Goal: Task Accomplishment & Management: Manage account settings

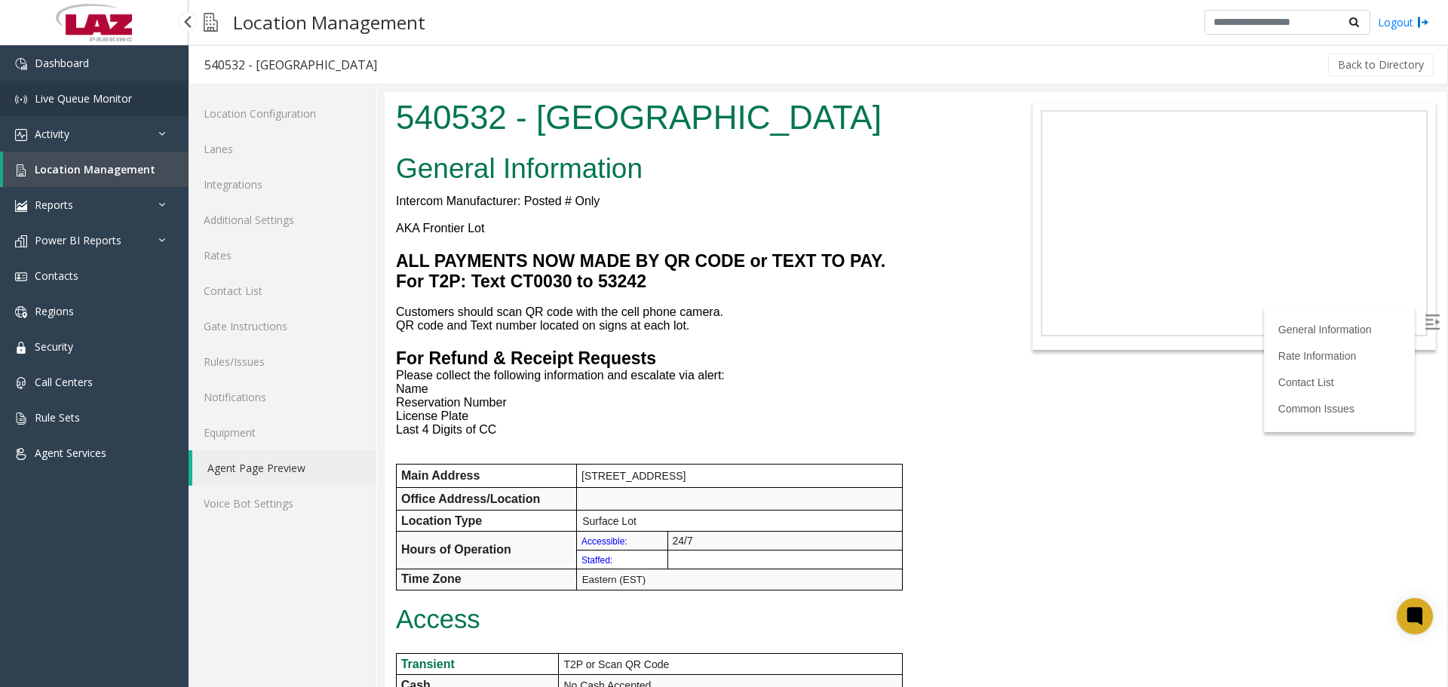
click at [94, 92] on span "Live Queue Monitor" at bounding box center [83, 98] width 97 height 14
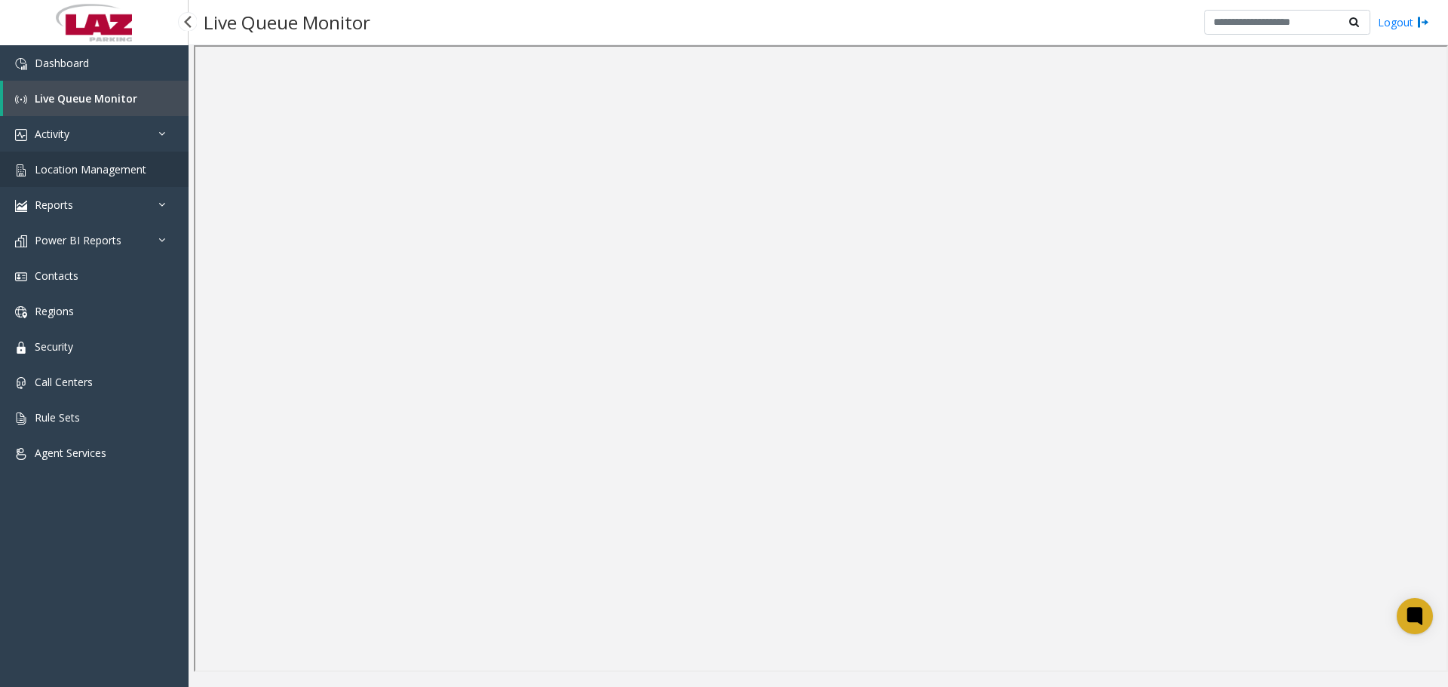
click at [84, 164] on span "Location Management" at bounding box center [91, 169] width 112 height 14
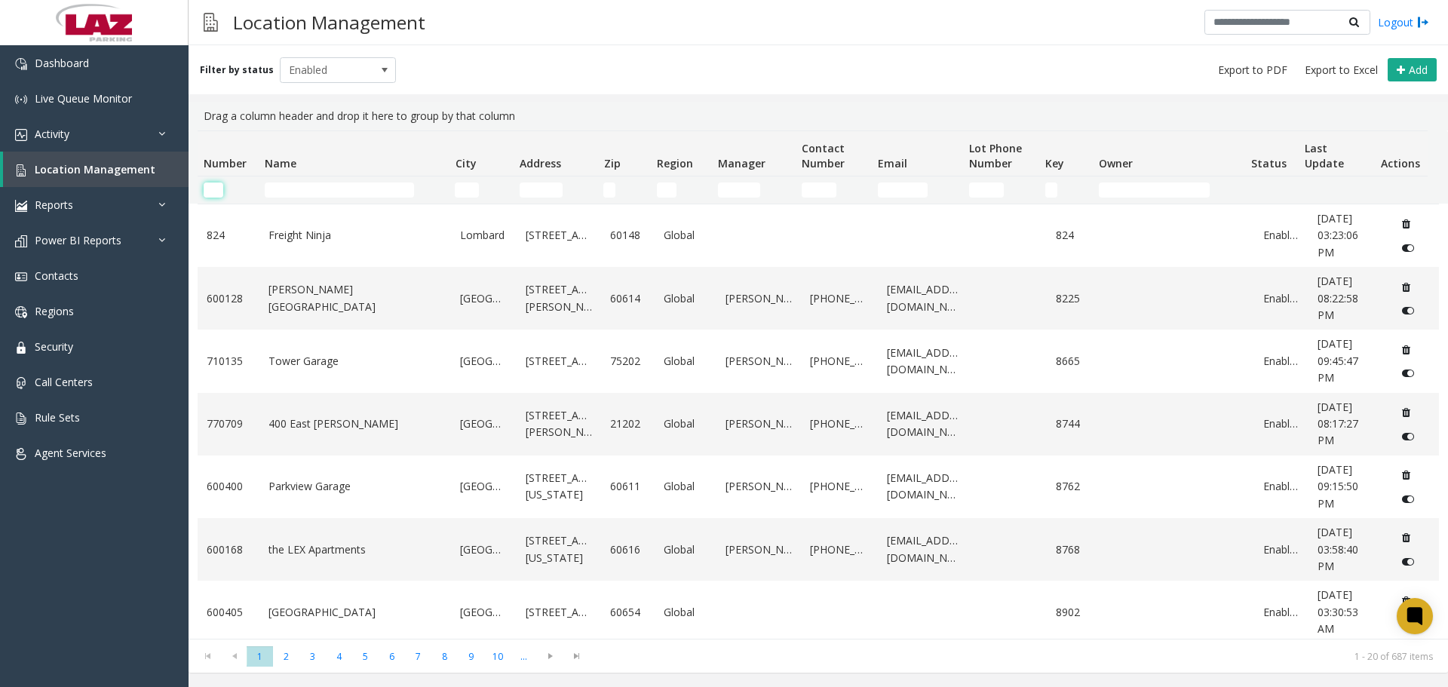
click at [215, 192] on input "Number Filter" at bounding box center [214, 190] width 20 height 15
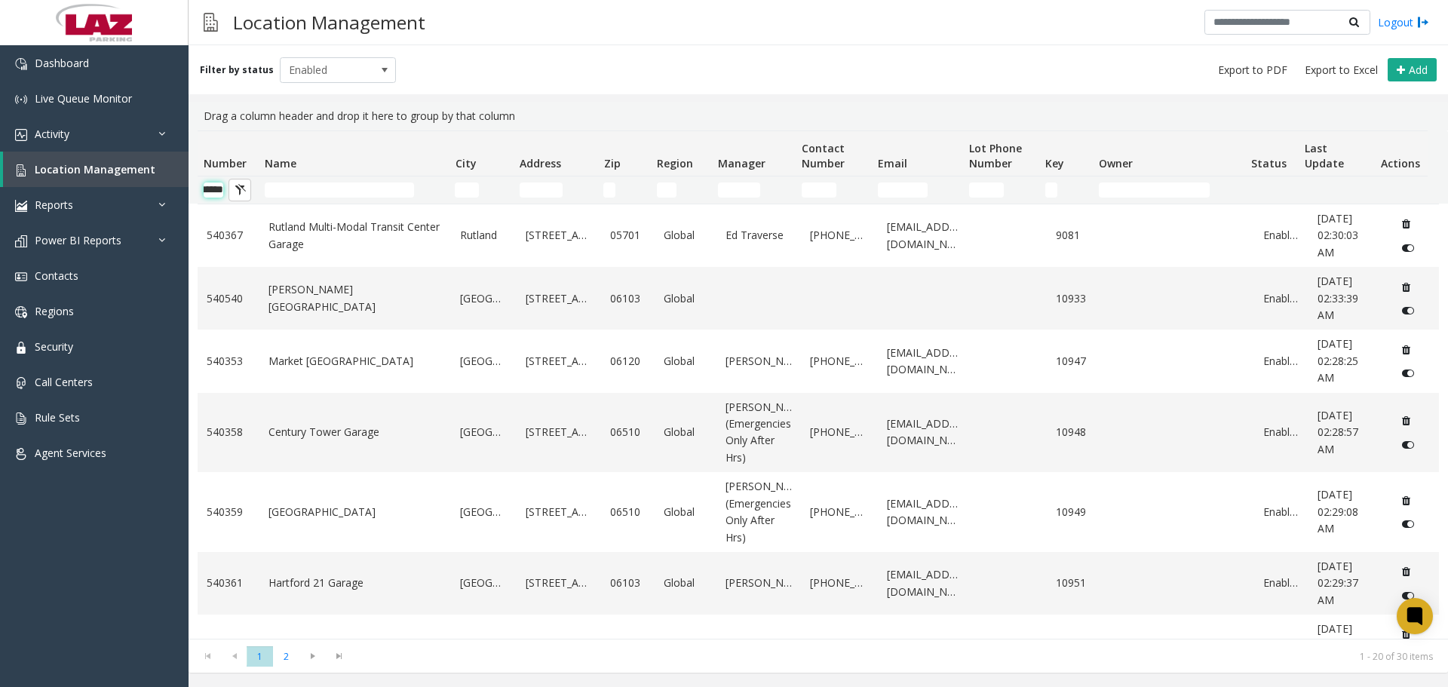
scroll to position [0, 25]
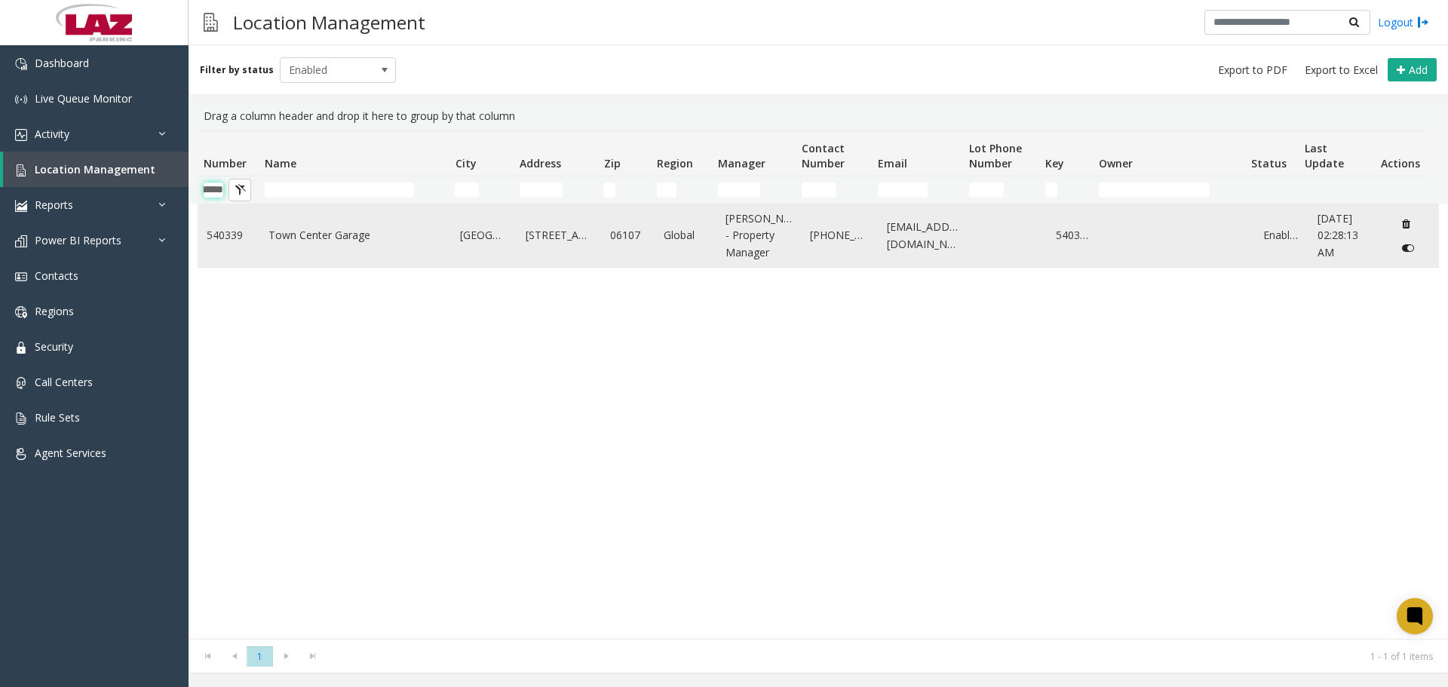
type input "******"
click at [300, 247] on td "Town Center Garage" at bounding box center [355, 235] width 192 height 63
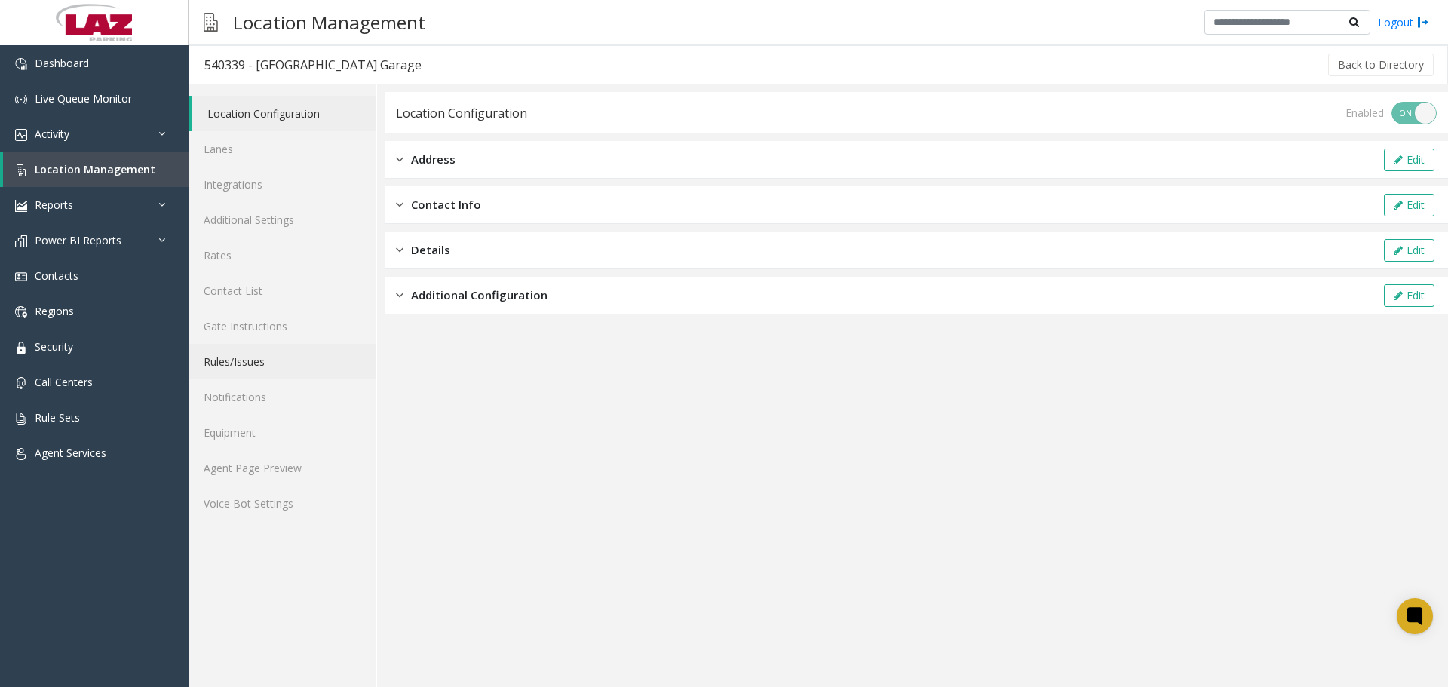
click at [251, 366] on link "Rules/Issues" at bounding box center [283, 361] width 188 height 35
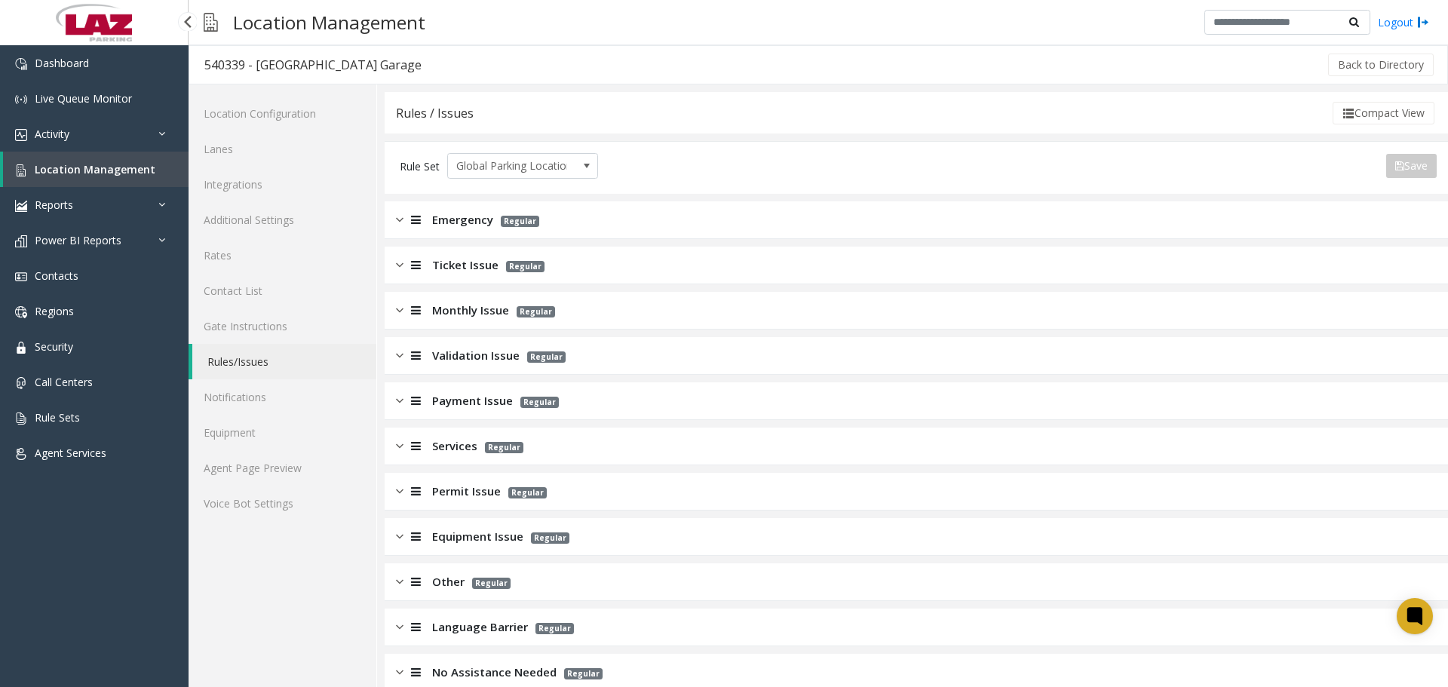
click at [127, 171] on span "Location Management" at bounding box center [95, 169] width 121 height 14
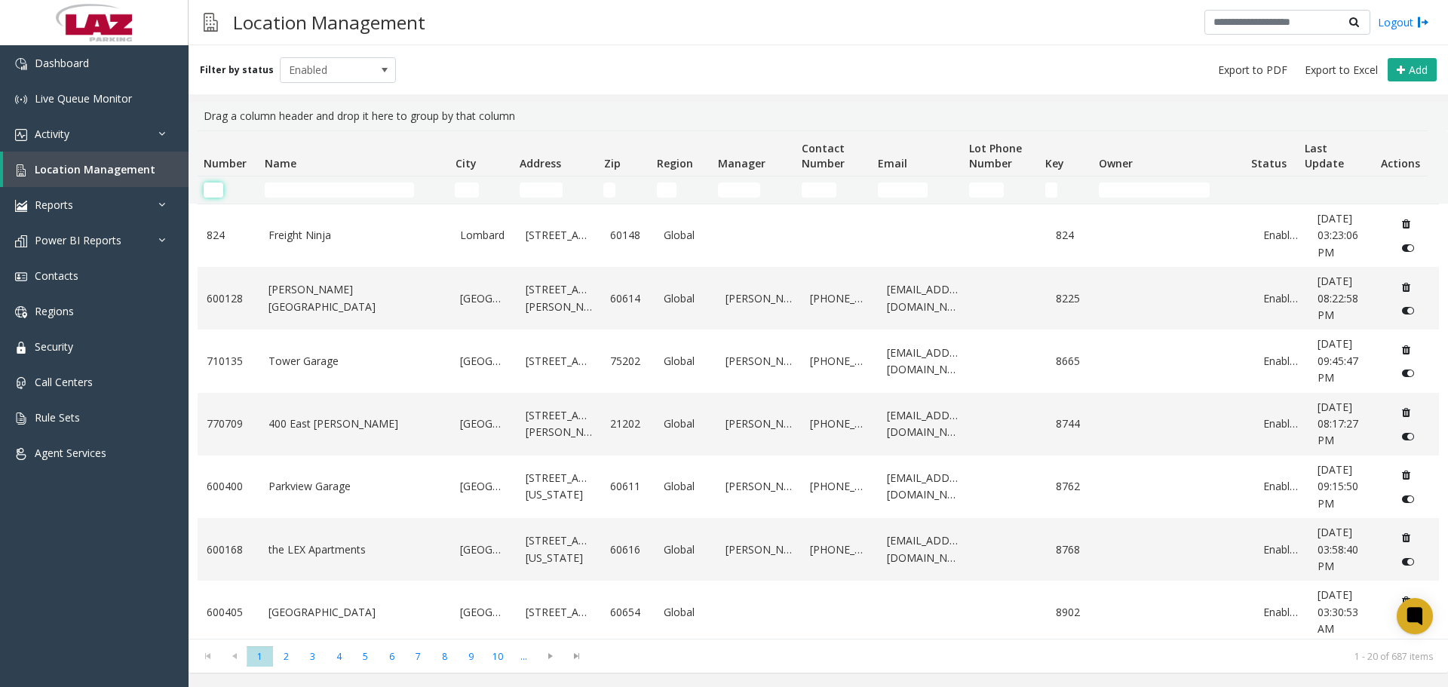
click at [222, 183] on input "Number Filter" at bounding box center [214, 190] width 20 height 15
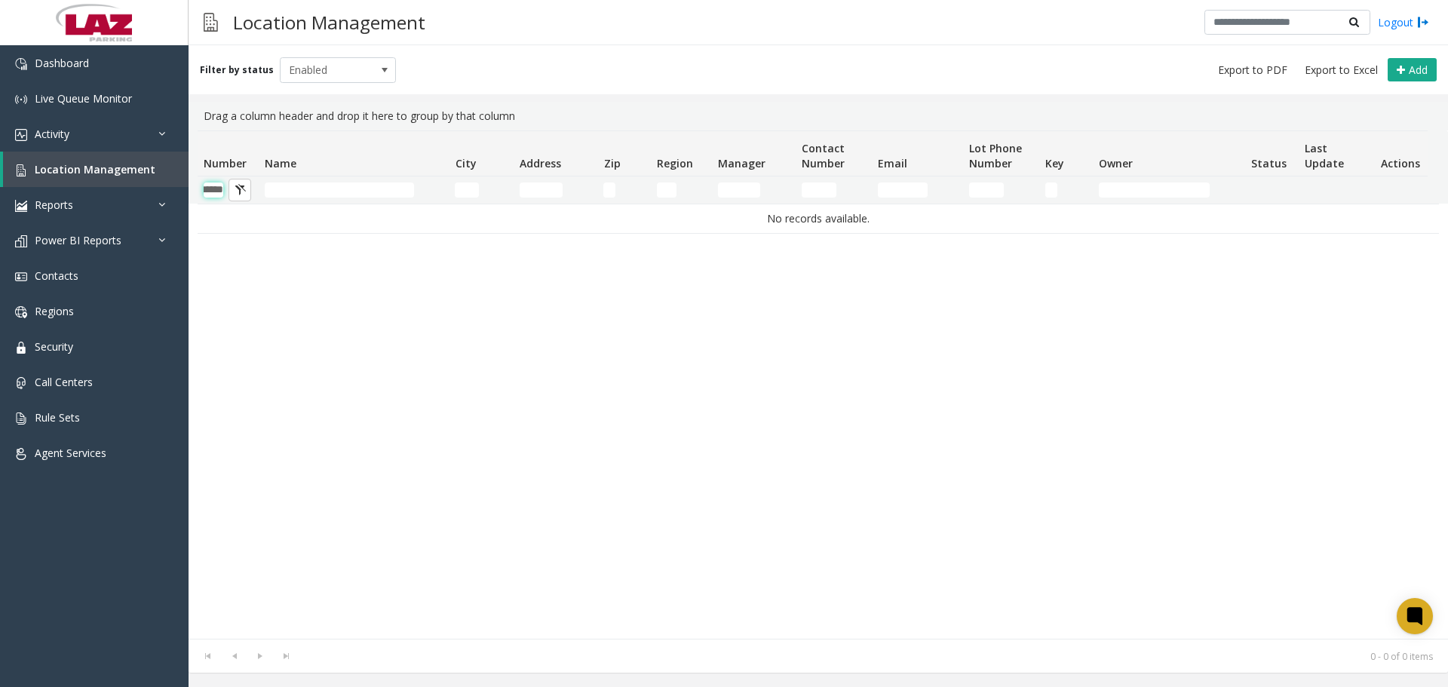
scroll to position [0, 25]
type input "******"
click at [289, 66] on span "Enabled" at bounding box center [327, 70] width 92 height 24
click at [289, 141] on li "Disabled" at bounding box center [331, 136] width 112 height 20
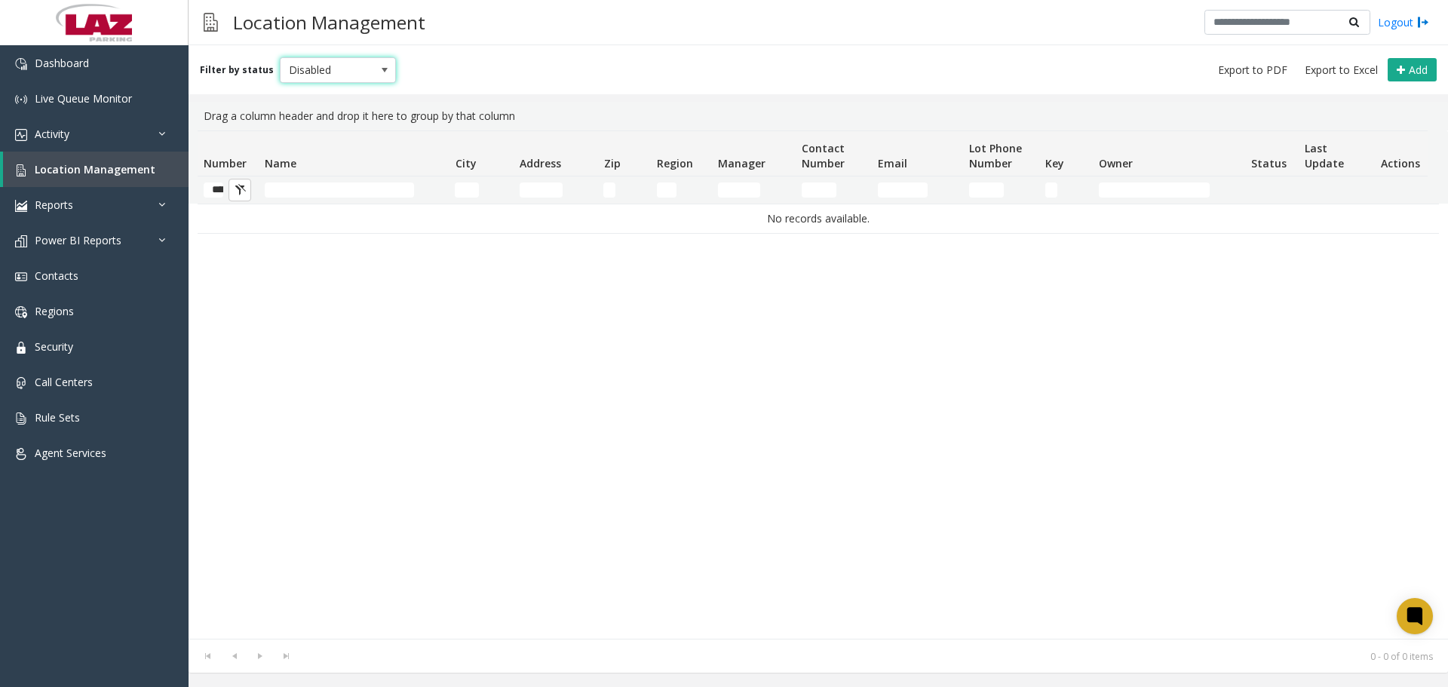
click at [310, 75] on span "Disabled" at bounding box center [327, 70] width 92 height 24
click at [302, 163] on li "Archived" at bounding box center [331, 156] width 112 height 20
drag, startPoint x: 321, startPoint y: 67, endPoint x: 321, endPoint y: 77, distance: 9.8
click at [321, 74] on span "Archived" at bounding box center [327, 70] width 92 height 24
click at [306, 98] on li "All" at bounding box center [331, 95] width 112 height 20
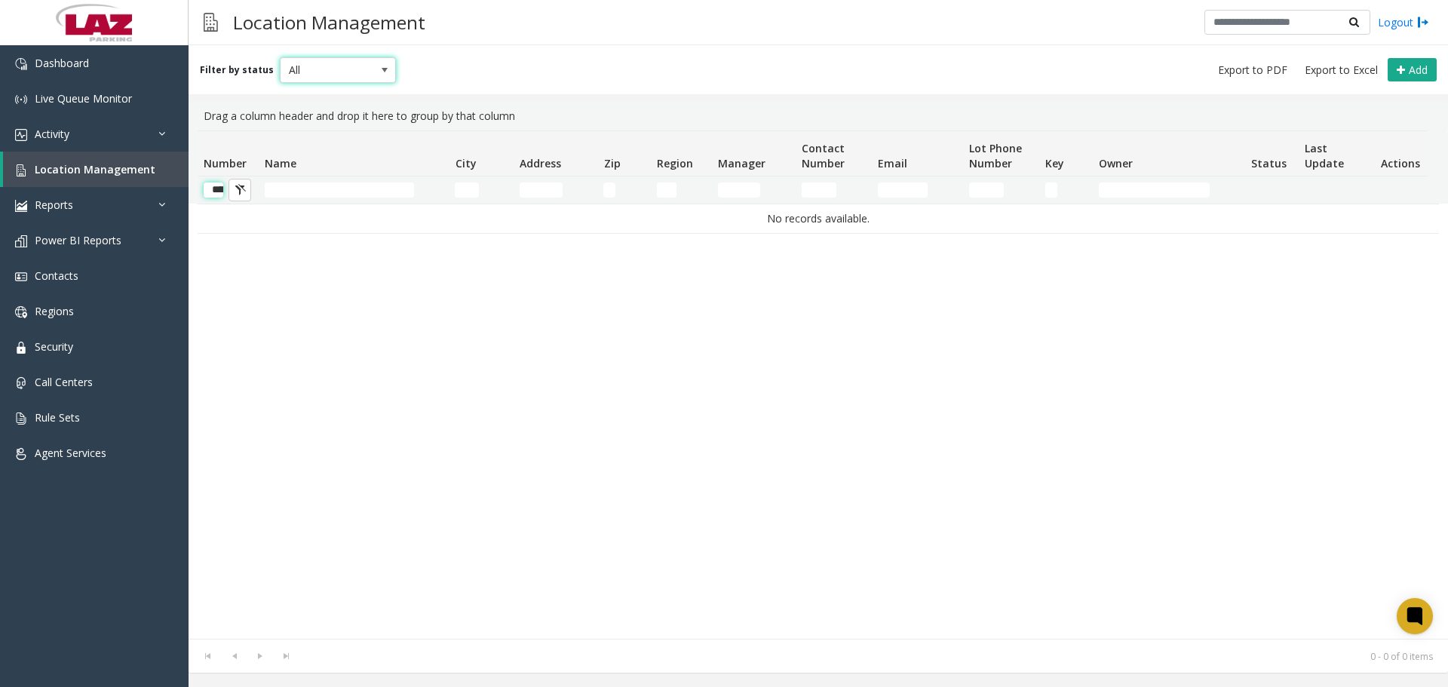
click at [219, 192] on input "******" at bounding box center [214, 190] width 20 height 15
click at [218, 190] on input "******" at bounding box center [214, 190] width 20 height 15
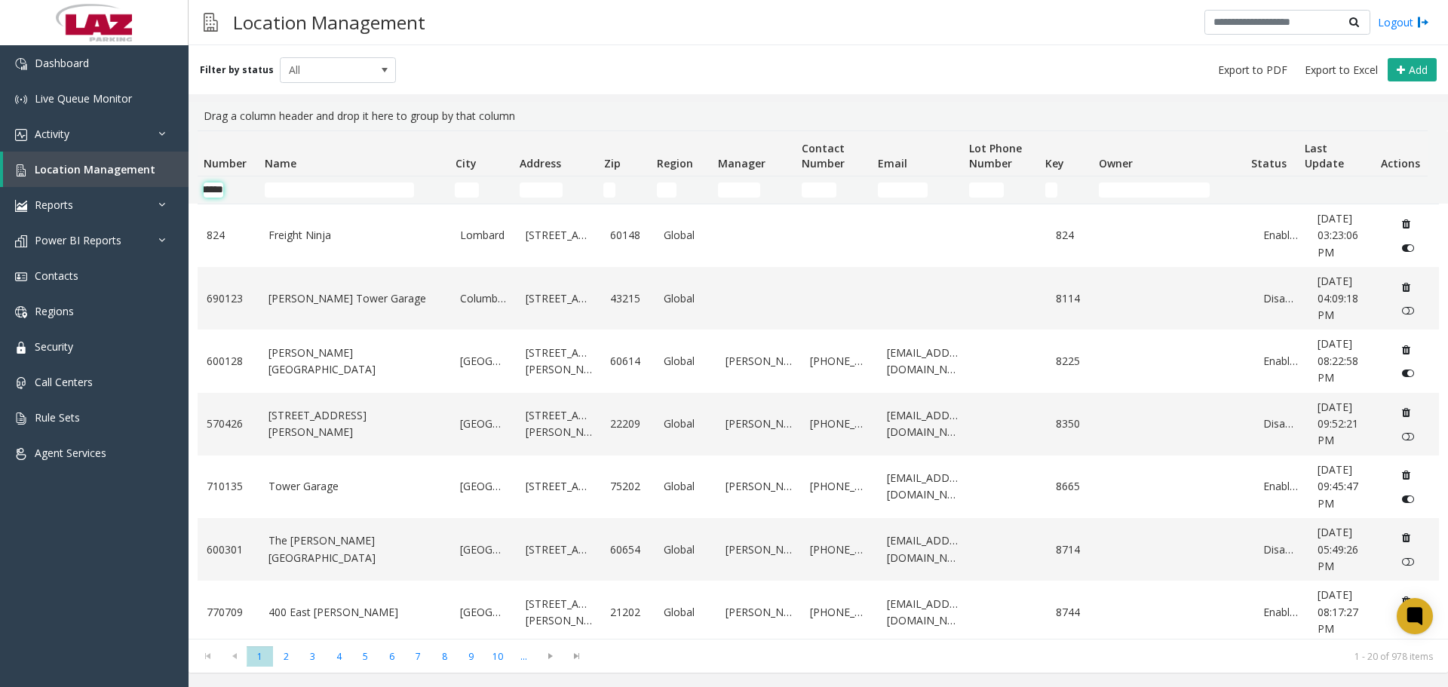
scroll to position [0, 25]
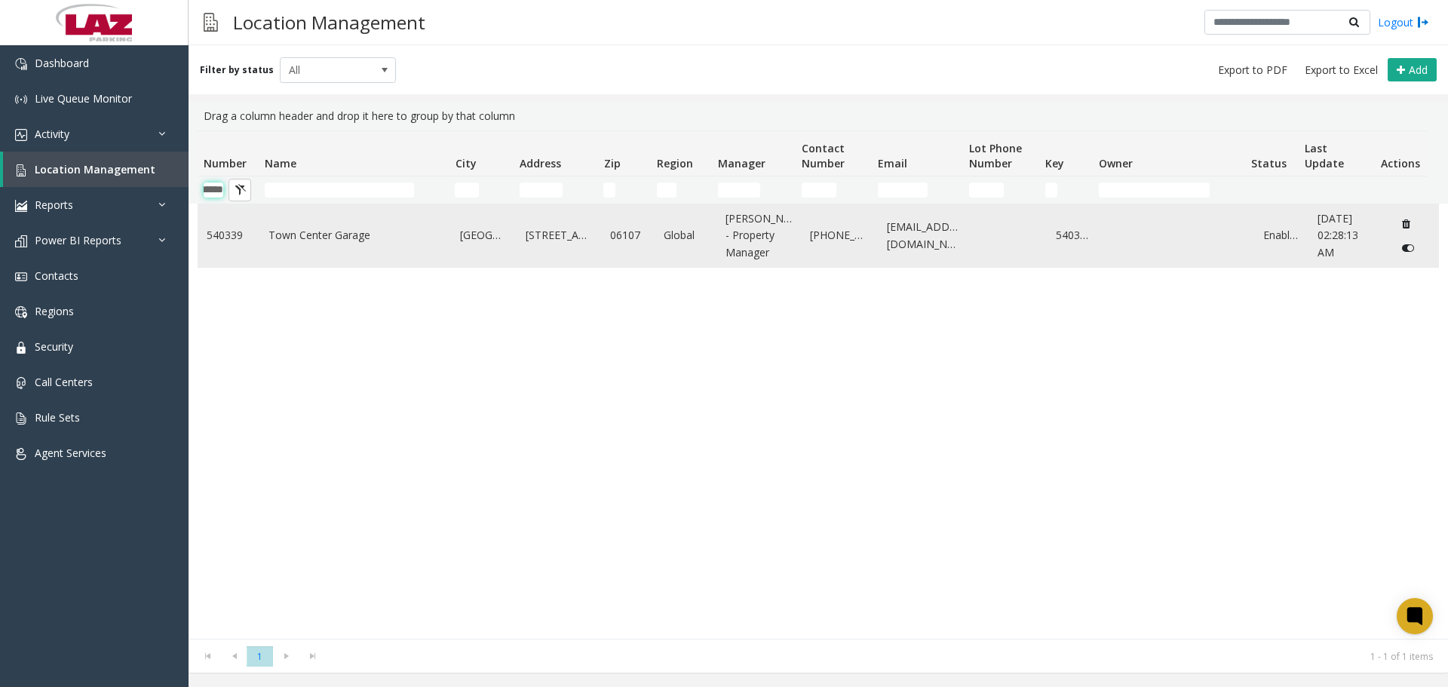
type input "******"
click at [304, 243] on link "Town Center Garage" at bounding box center [355, 235] width 174 height 17
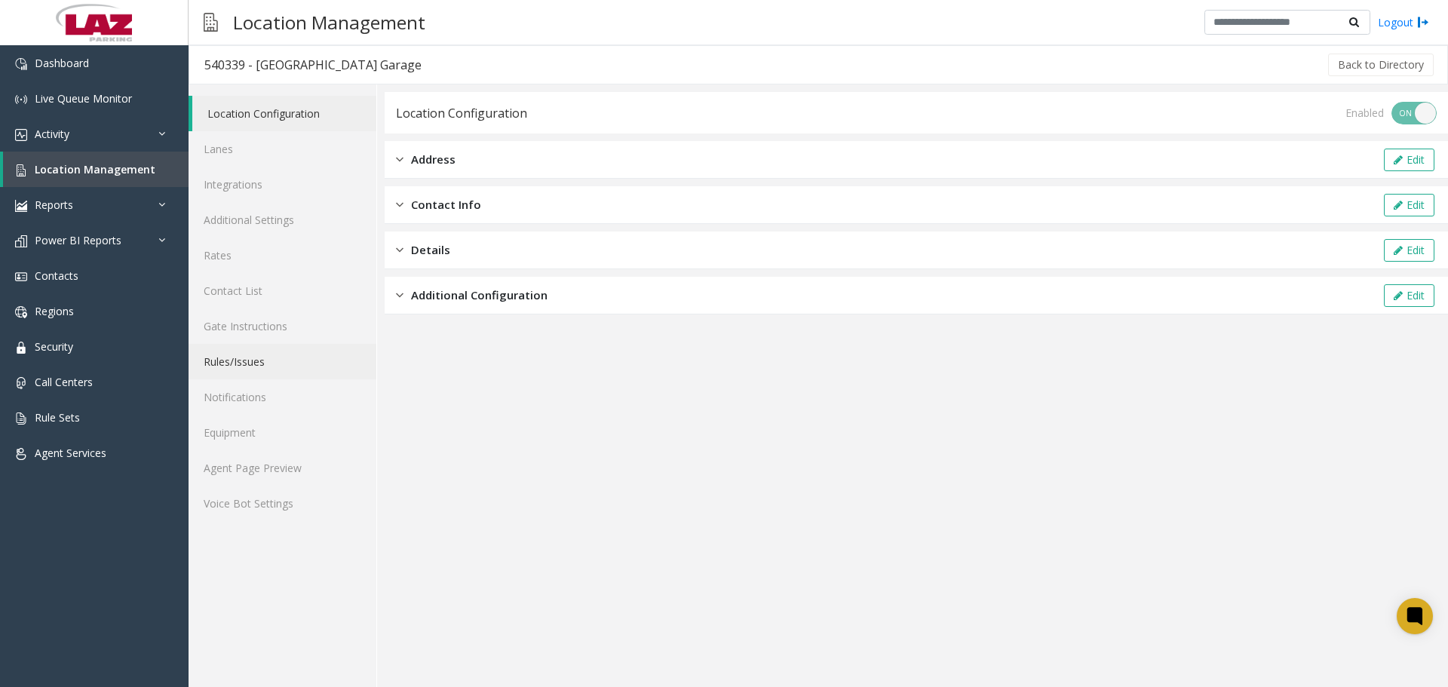
click at [268, 353] on link "Rules/Issues" at bounding box center [283, 361] width 188 height 35
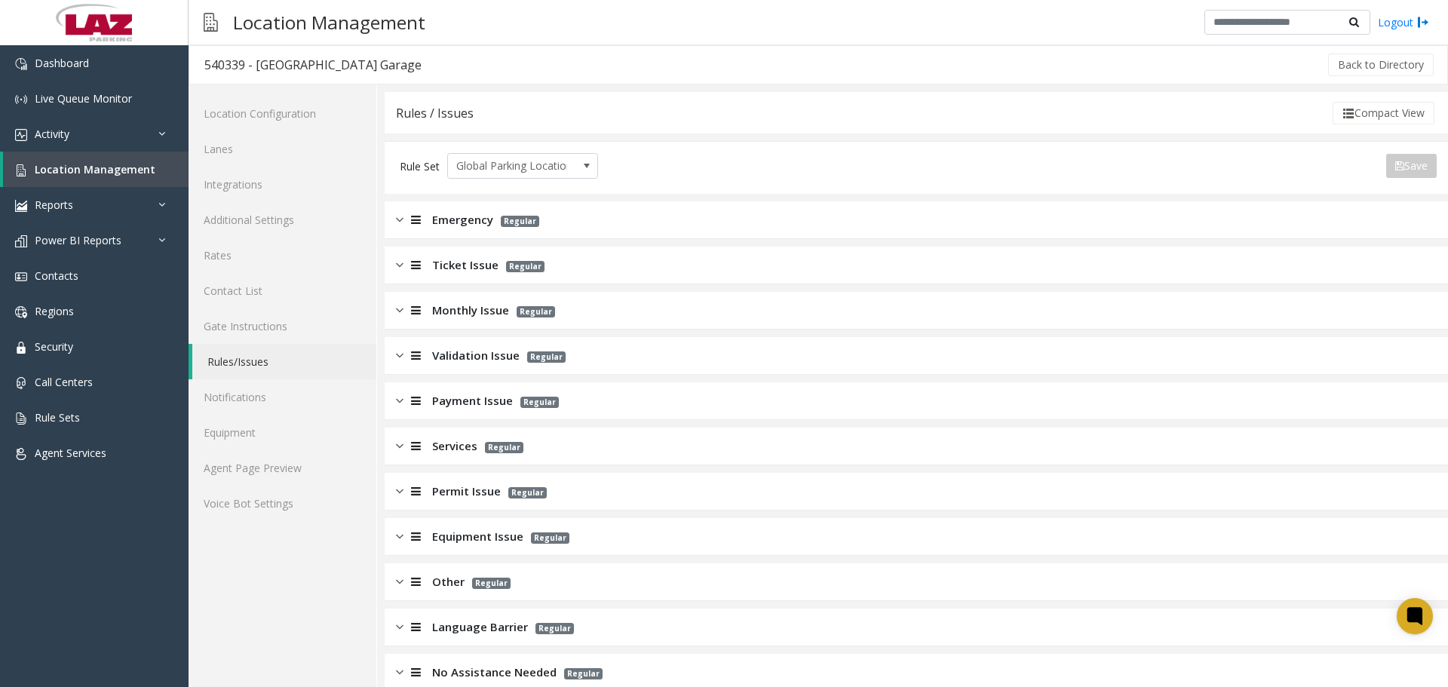
click at [462, 310] on span "Monthly Issue" at bounding box center [470, 310] width 77 height 17
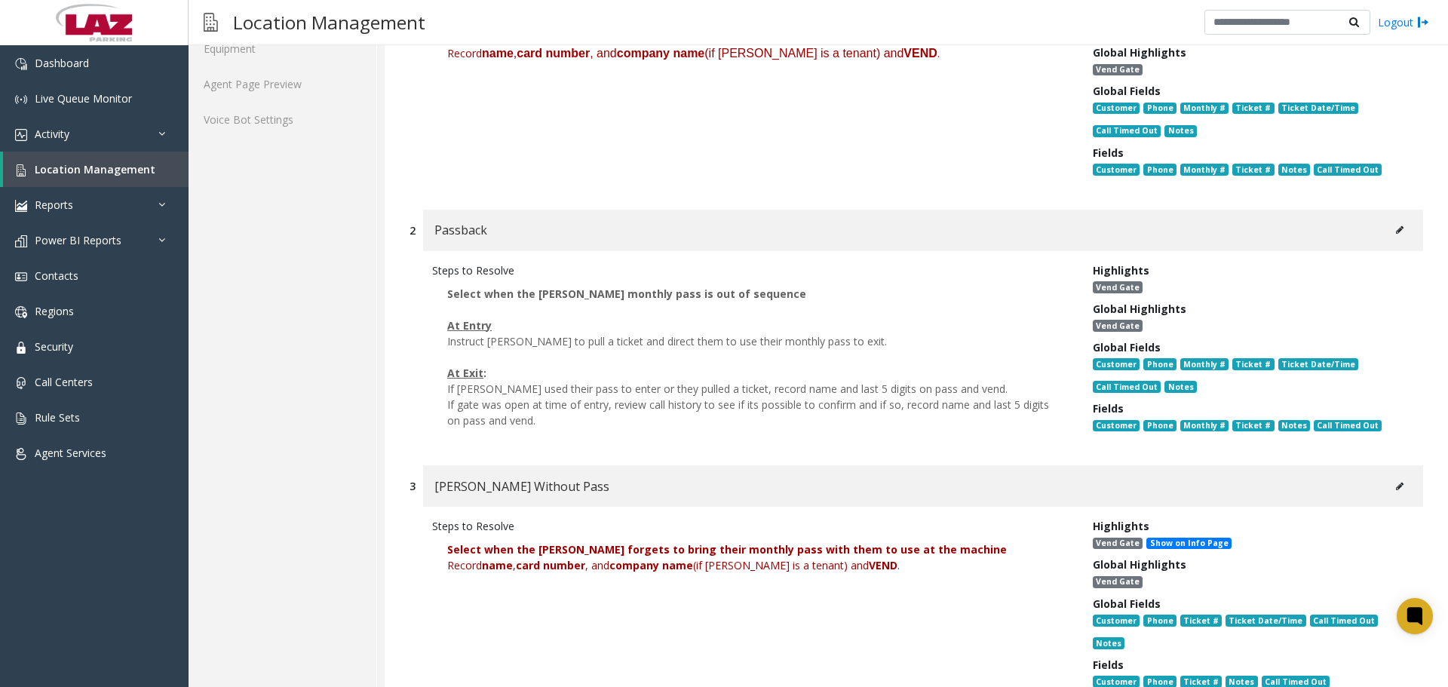
scroll to position [452, 0]
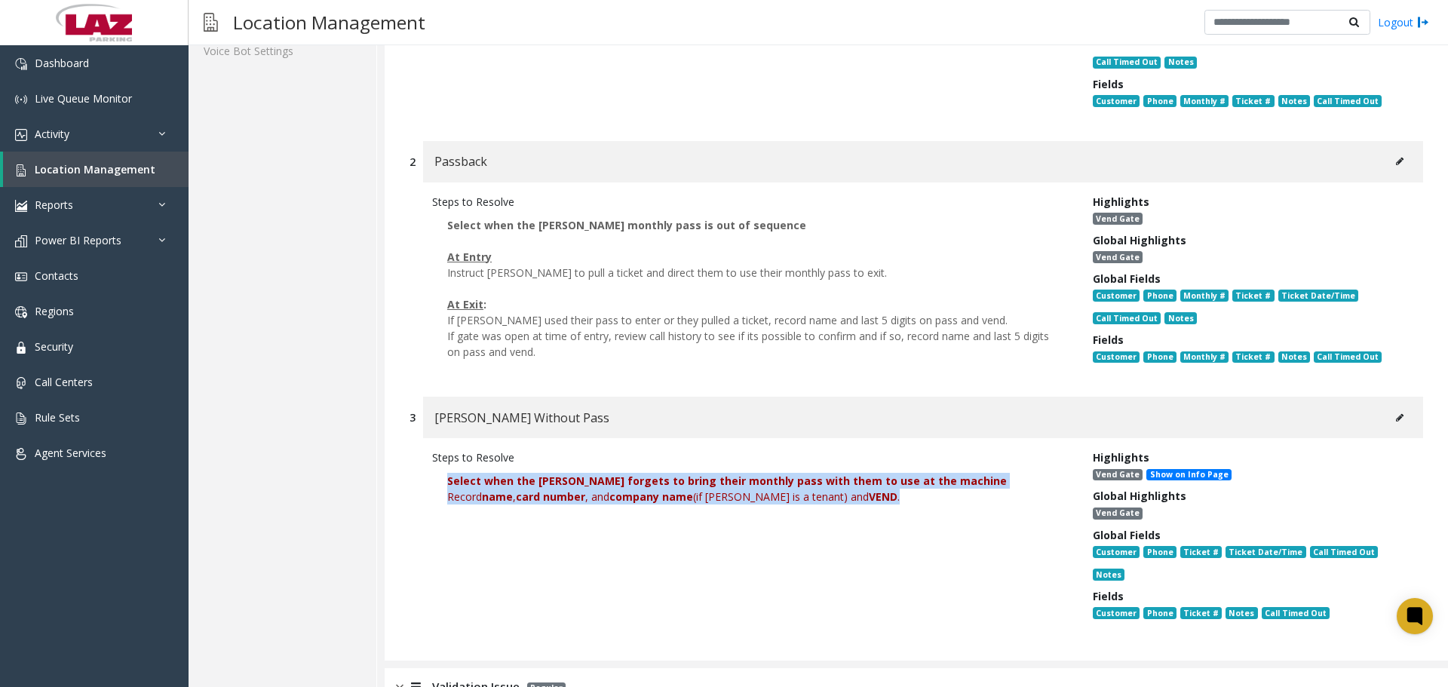
drag, startPoint x: 894, startPoint y: 517, endPoint x: 436, endPoint y: 472, distance: 459.9
click at [436, 472] on p "Select when the [PERSON_NAME] forgets to bring their monthly pass with them to …" at bounding box center [751, 496] width 638 height 63
copy p "Select when the [PERSON_NAME] forgets to bring their monthly pass with them to …"
click at [1396, 165] on icon at bounding box center [1400, 161] width 8 height 9
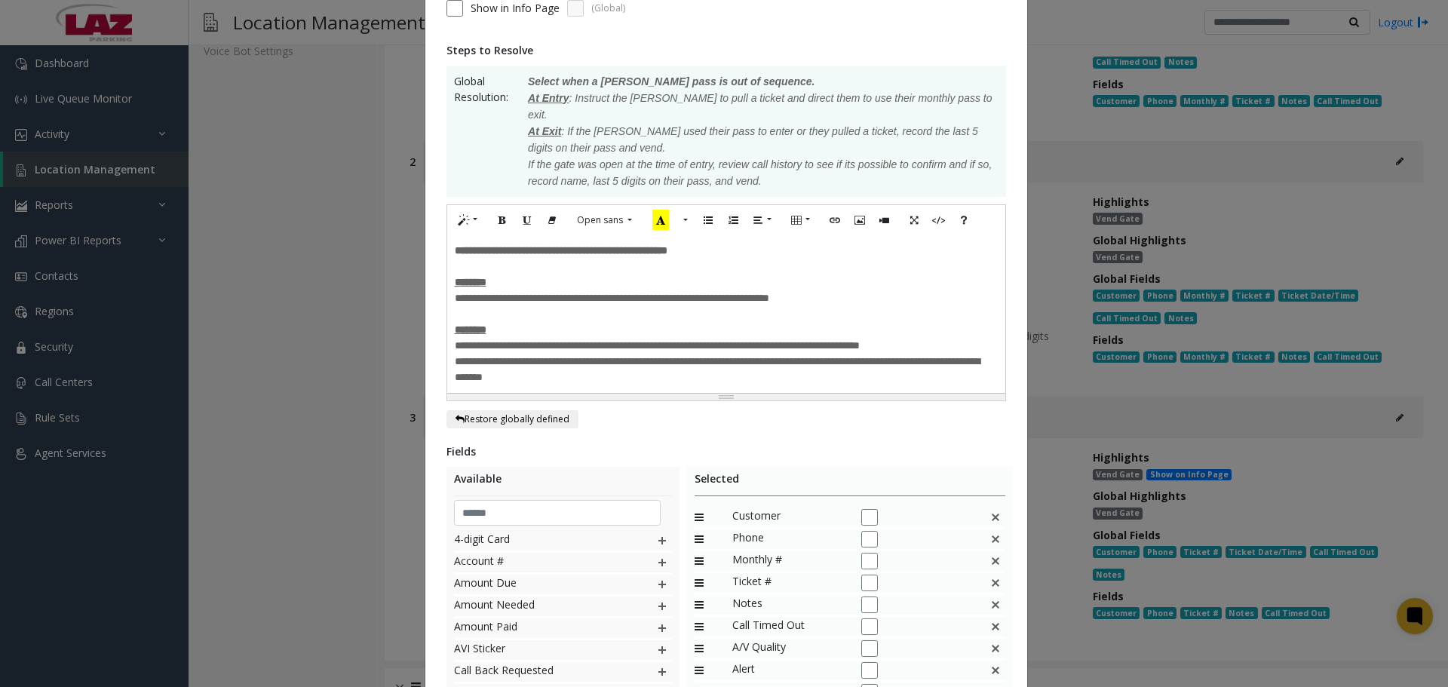
scroll to position [226, 0]
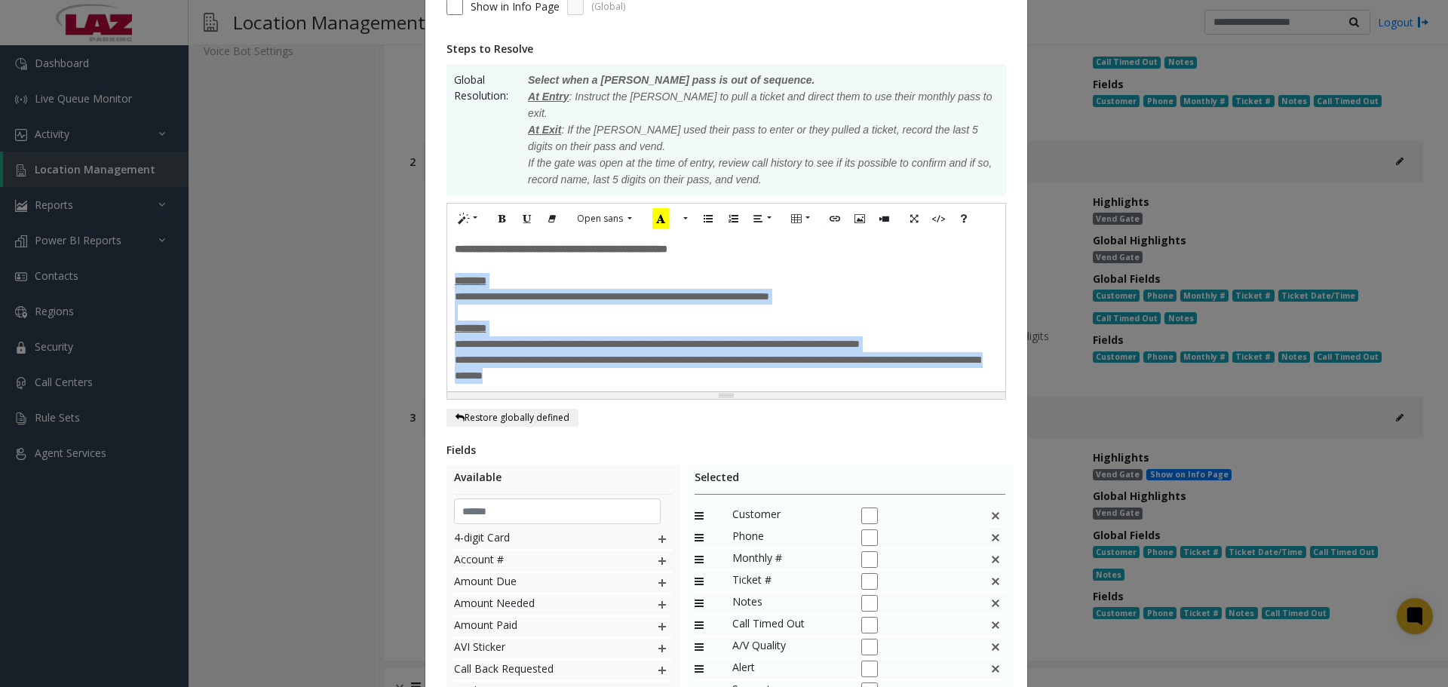
drag, startPoint x: 617, startPoint y: 368, endPoint x: 432, endPoint y: 259, distance: 214.3
click at [432, 259] on div "**********" at bounding box center [726, 346] width 602 height 1014
paste div
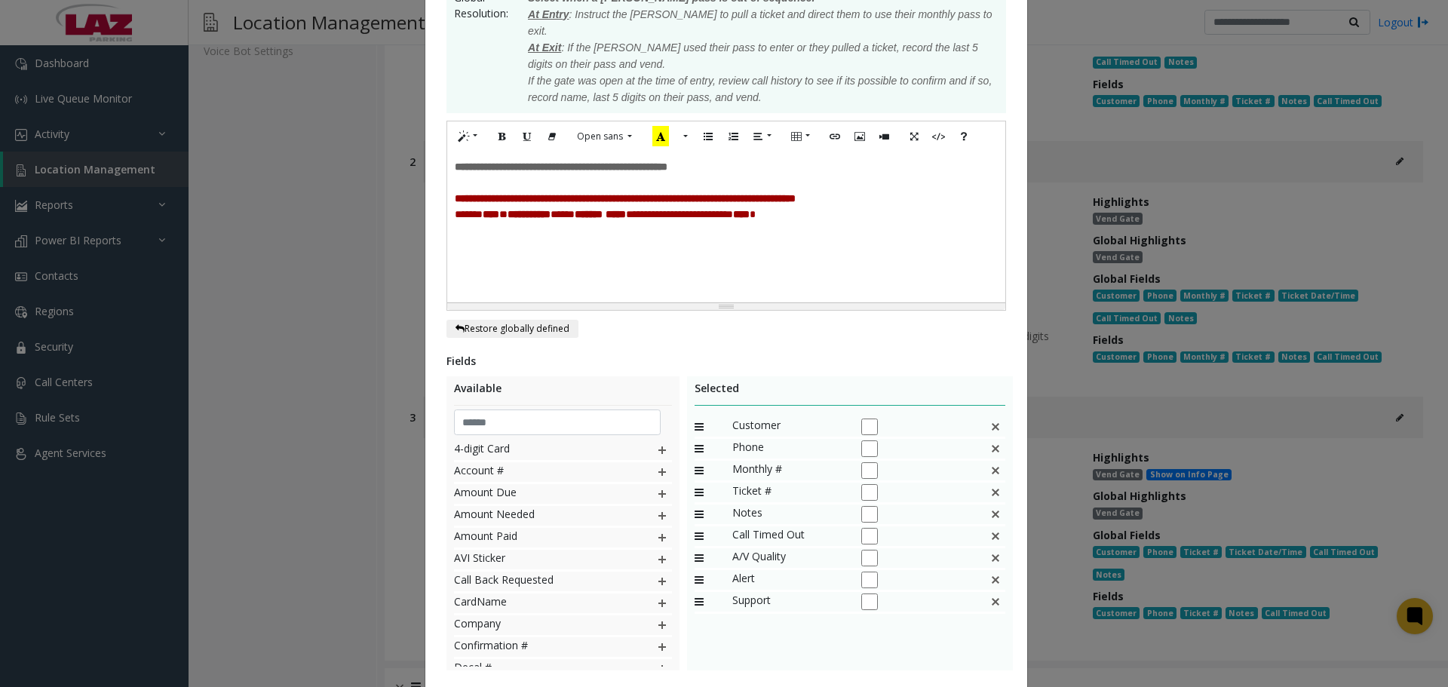
scroll to position [388, 0]
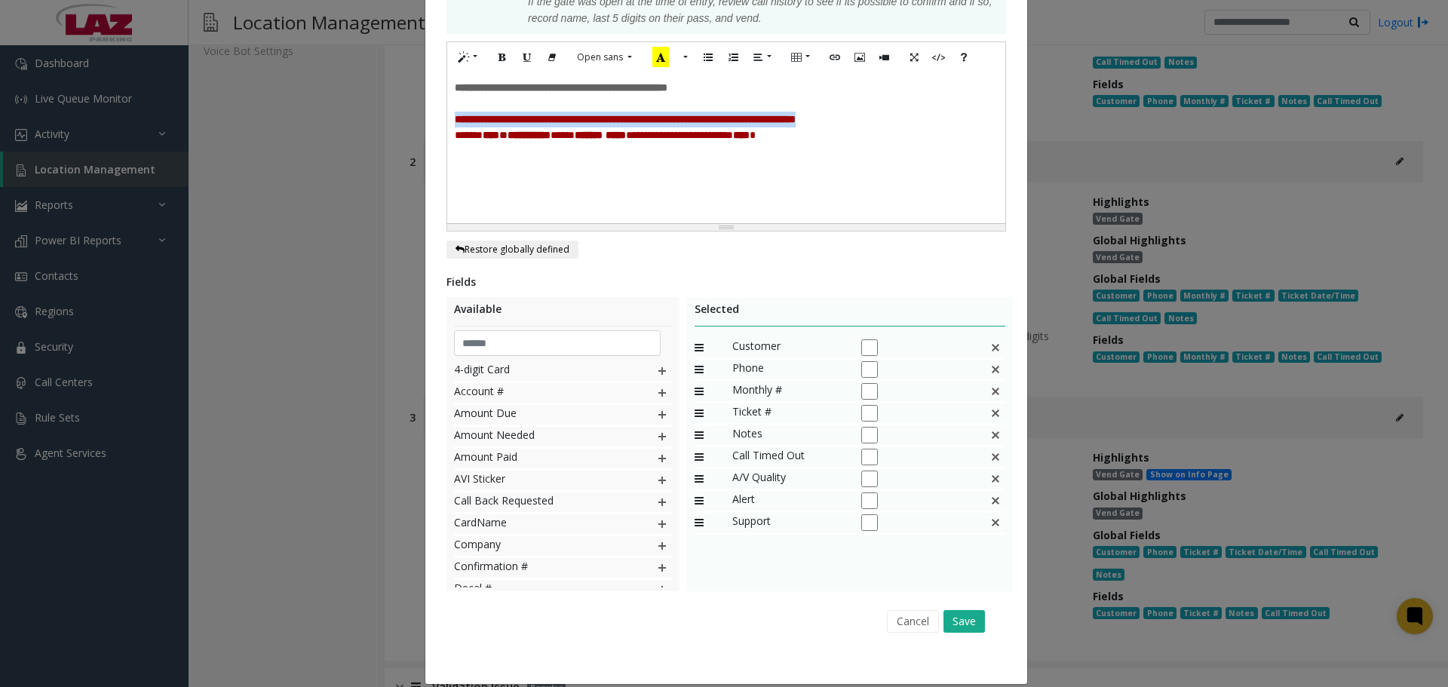
drag, startPoint x: 942, startPoint y: 103, endPoint x: 443, endPoint y: 97, distance: 498.5
click at [447, 97] on div "**********" at bounding box center [726, 147] width 558 height 151
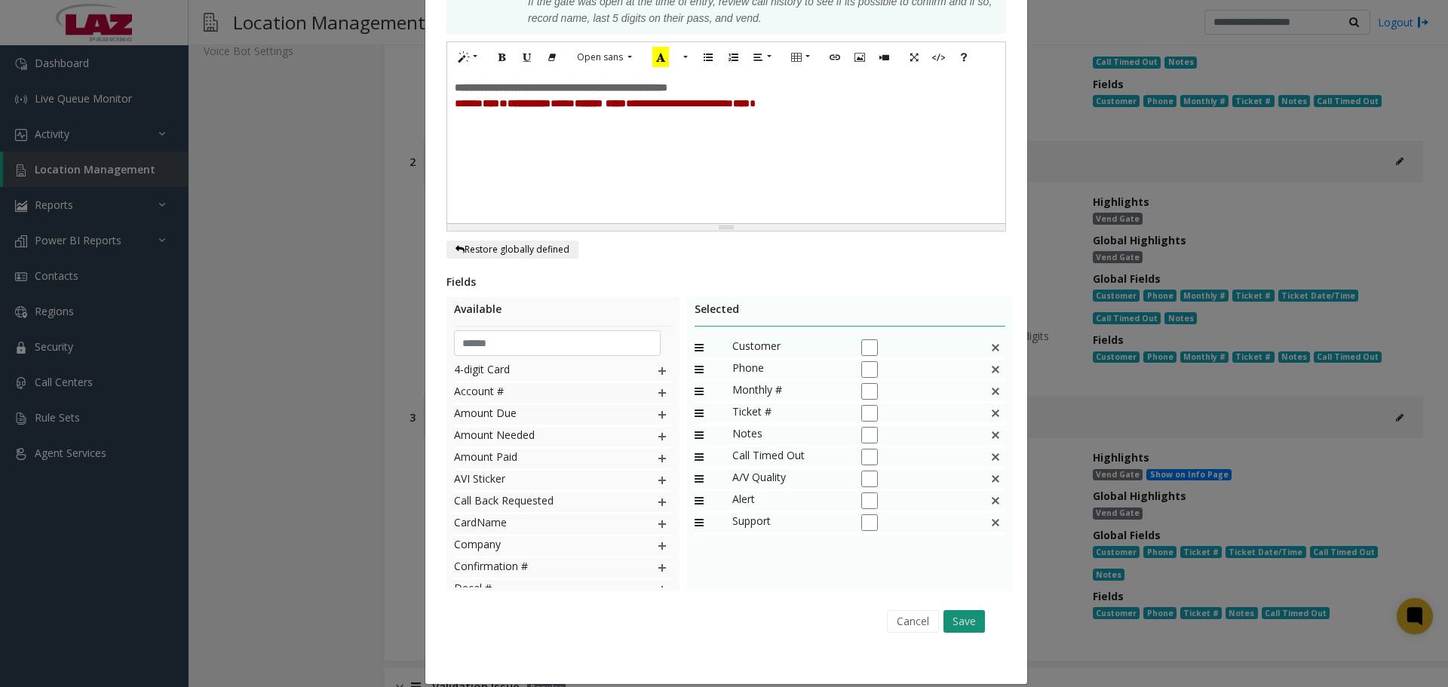
click at [966, 610] on button "Save" at bounding box center [963, 621] width 41 height 23
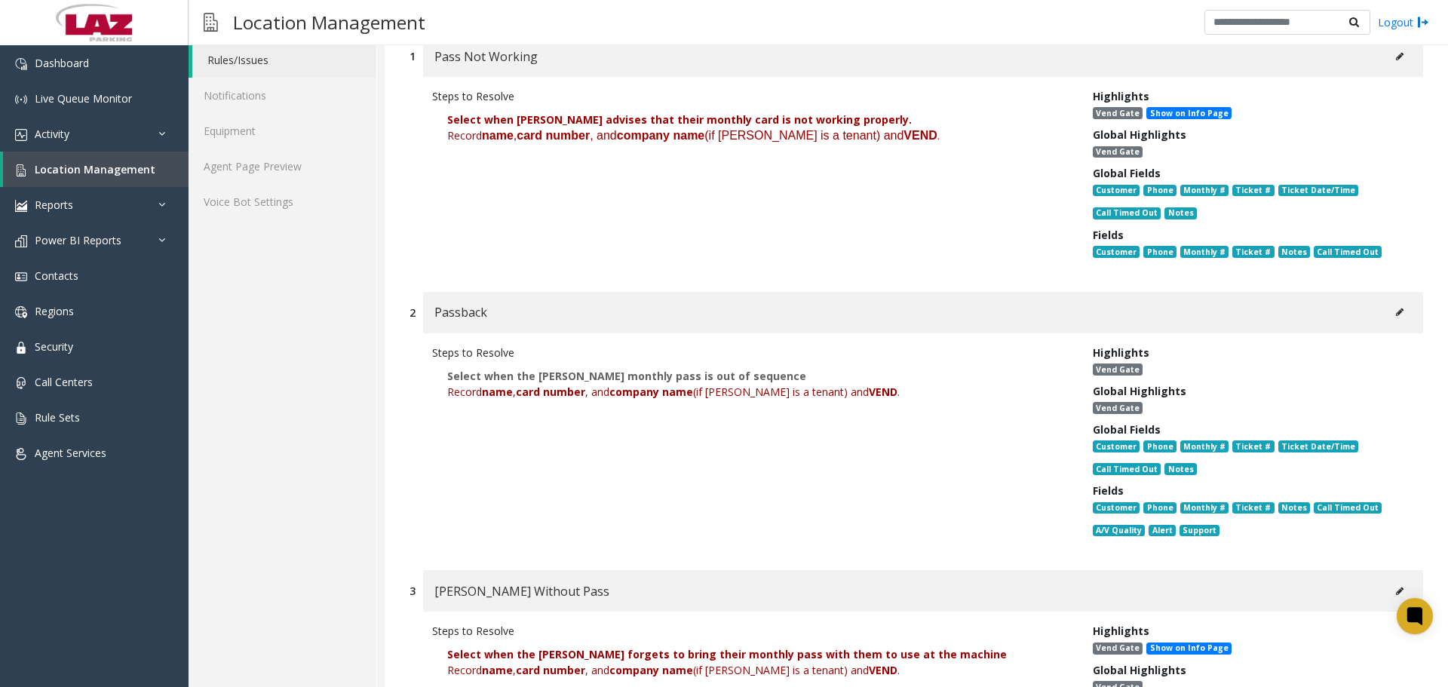
scroll to position [0, 0]
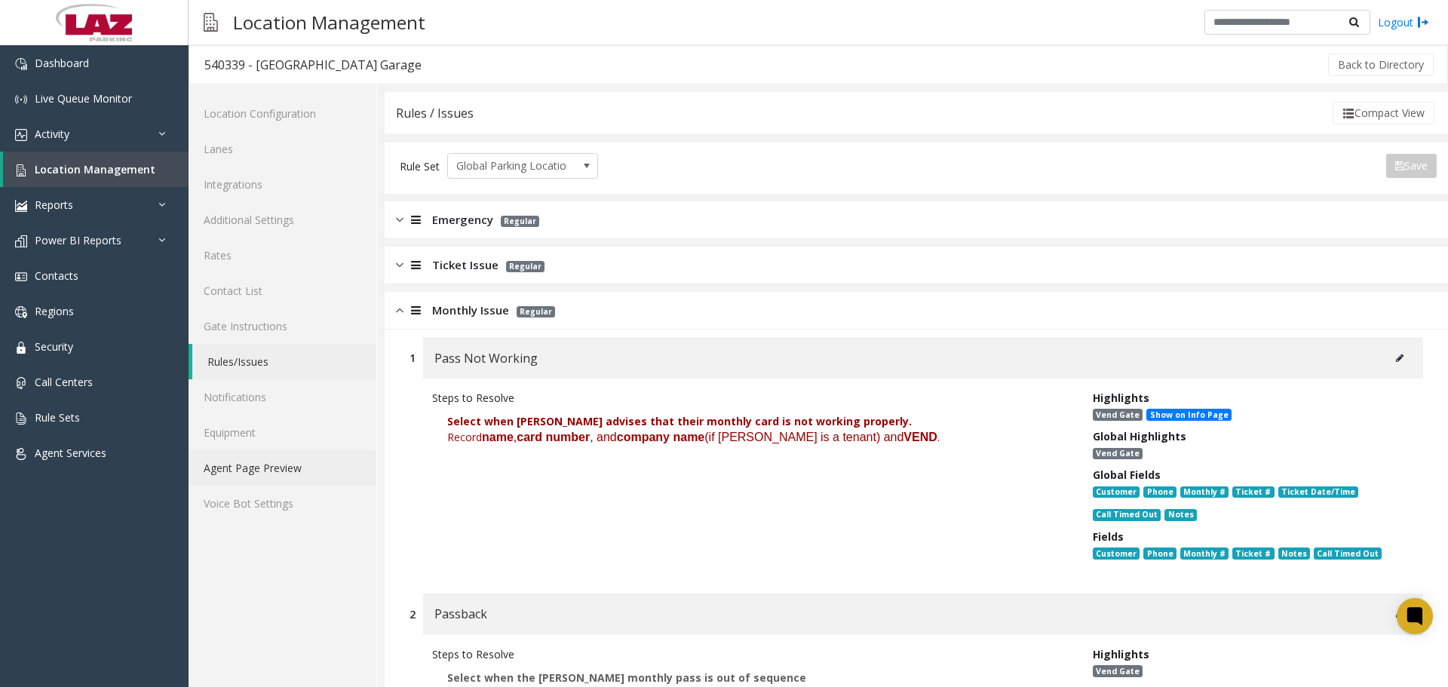
click at [271, 470] on link "Agent Page Preview" at bounding box center [283, 467] width 188 height 35
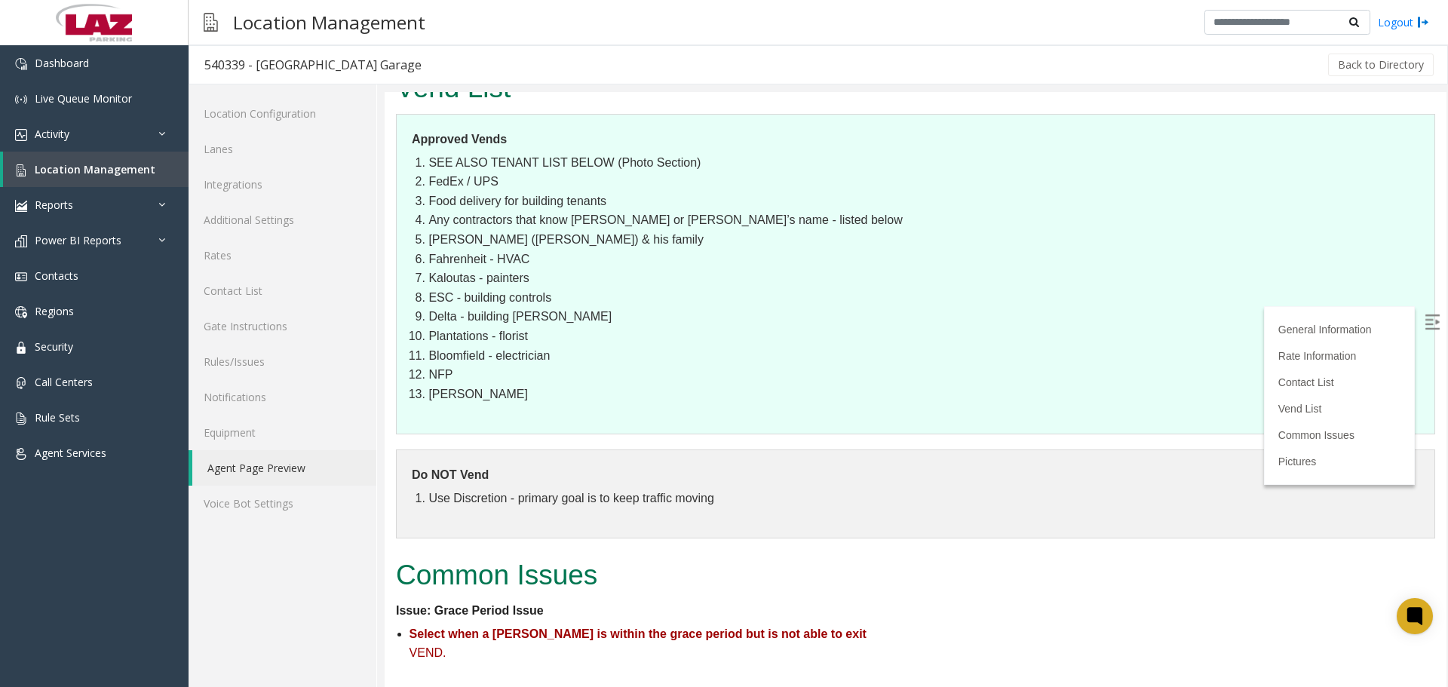
scroll to position [2187, 0]
